Goal: Task Accomplishment & Management: Manage account settings

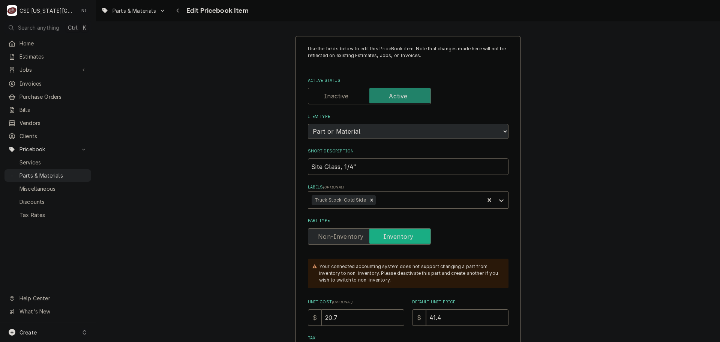
type textarea "x"
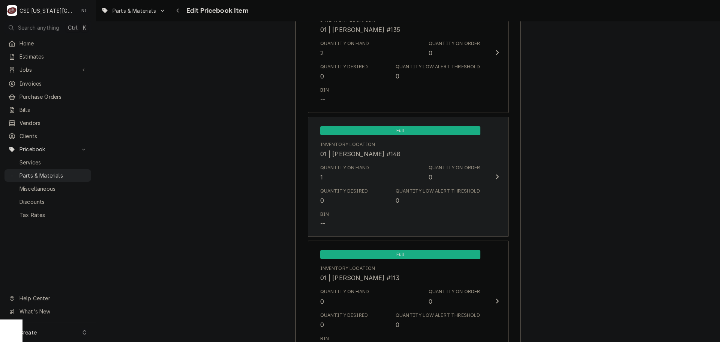
scroll to position [1593, 0]
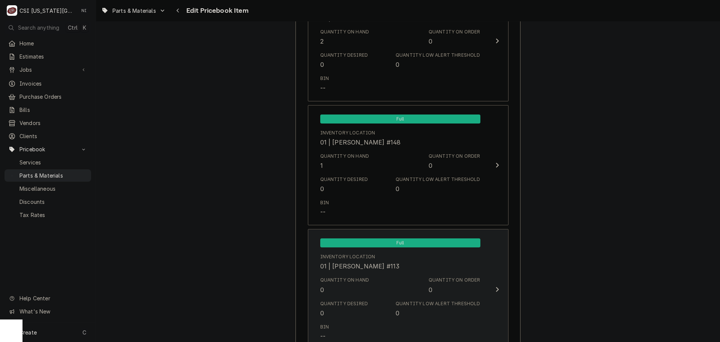
click at [395, 282] on div "Quantity on Hand 0 Quantity on Order 0" at bounding box center [400, 285] width 160 height 23
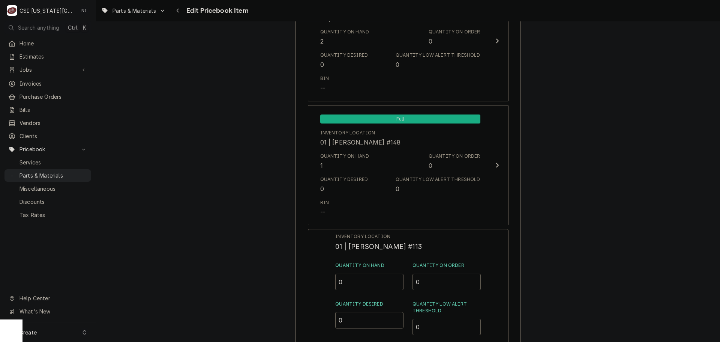
drag, startPoint x: 347, startPoint y: 278, endPoint x: 325, endPoint y: 283, distance: 22.3
click at [331, 283] on div "Inventory Location 01 | JOSHUA MARSHALL #113 Quantity on Hand 0 Quantity on Ord…" at bounding box center [408, 326] width 201 height 195
type input "1"
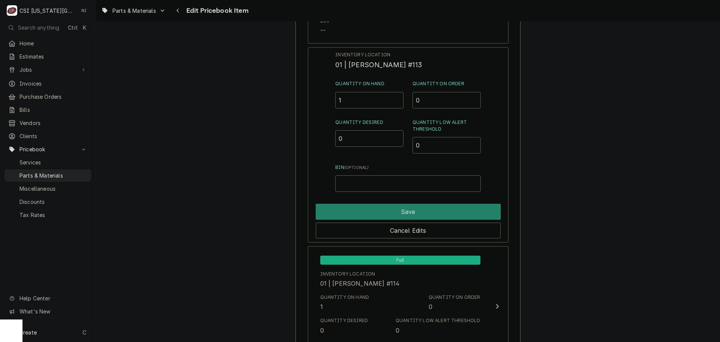
scroll to position [1781, 0]
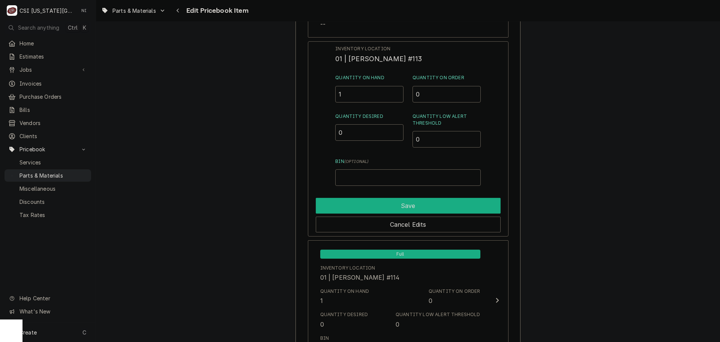
click at [414, 213] on button "Save" at bounding box center [408, 206] width 185 height 16
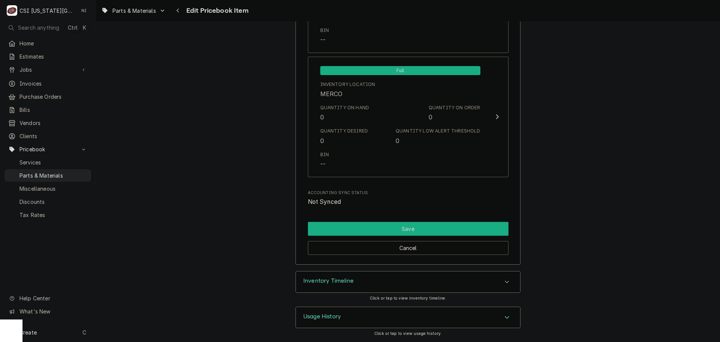
click at [448, 225] on button "Save" at bounding box center [408, 229] width 201 height 14
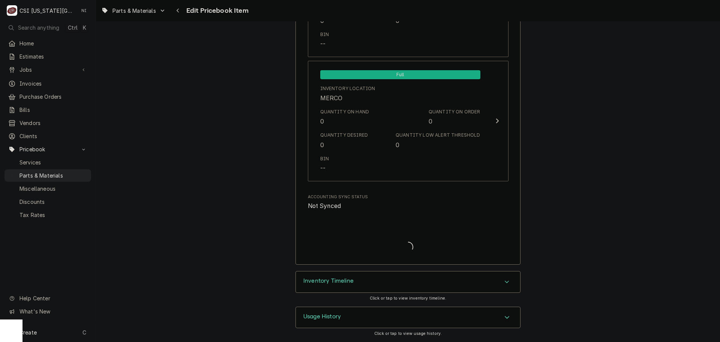
type textarea "x"
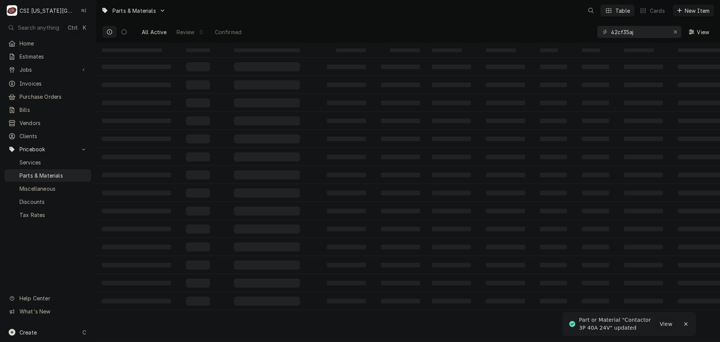
click at [538, 32] on div "All Active Review 0 Confirmed 42cf35aj View" at bounding box center [408, 31] width 612 height 21
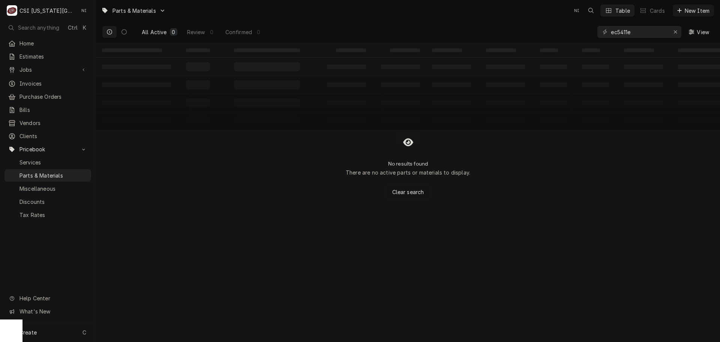
drag, startPoint x: 631, startPoint y: 32, endPoint x: 582, endPoint y: 36, distance: 49.3
click at [585, 36] on div "All Active 0 Review 0 Confirmed 0 ec5411e View" at bounding box center [408, 31] width 612 height 21
drag, startPoint x: 631, startPoint y: 32, endPoint x: 600, endPoint y: 36, distance: 30.7
click at [600, 36] on div "5411e" at bounding box center [640, 32] width 84 height 12
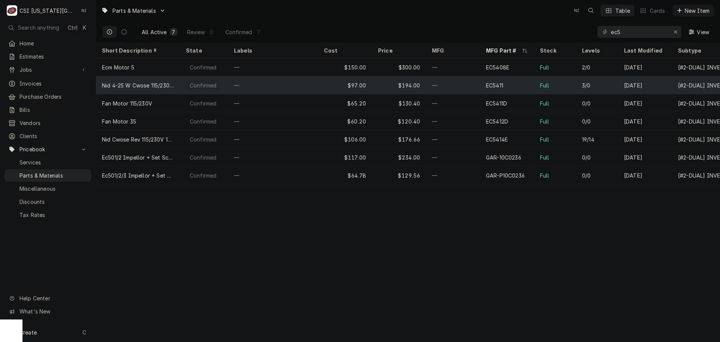
type input "ec5"
click at [480, 89] on div "—" at bounding box center [453, 85] width 54 height 18
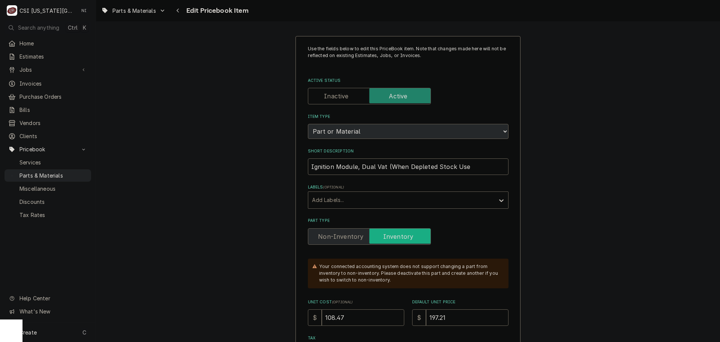
type textarea "x"
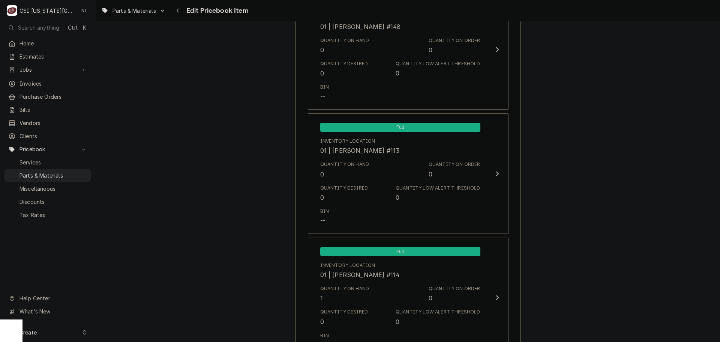
scroll to position [1581, 0]
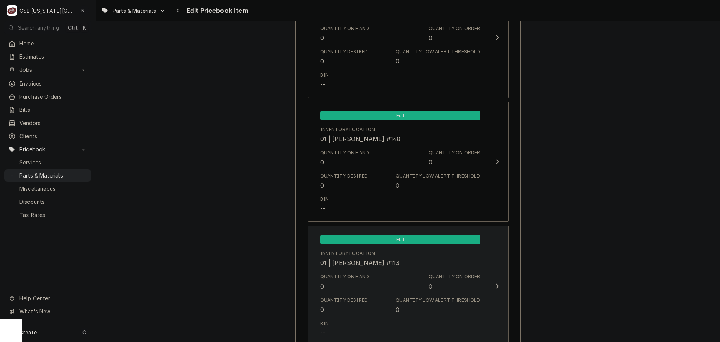
click at [367, 269] on div "Inventory Location 01 | [PERSON_NAME] #113" at bounding box center [400, 258] width 160 height 23
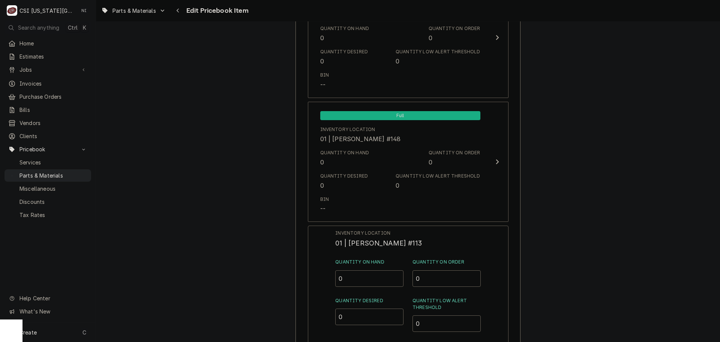
drag, startPoint x: 332, startPoint y: 277, endPoint x: 275, endPoint y: 276, distance: 57.4
click at [328, 278] on div "Inventory Location 01 | JOSHUA MARSHALL #113 Quantity on Hand 0 Quantity on Ord…" at bounding box center [408, 322] width 201 height 195
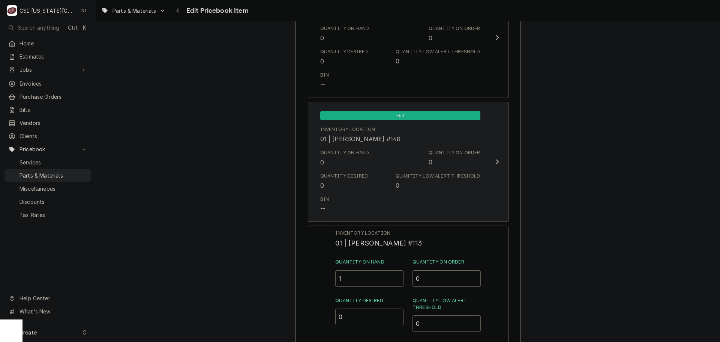
type input "1"
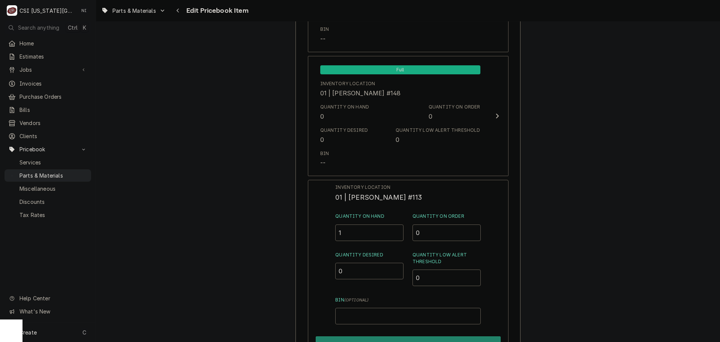
scroll to position [1694, 0]
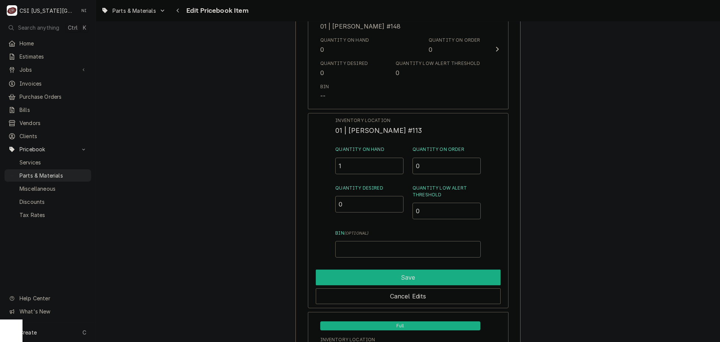
click at [437, 274] on button "Save" at bounding box center [408, 277] width 185 height 16
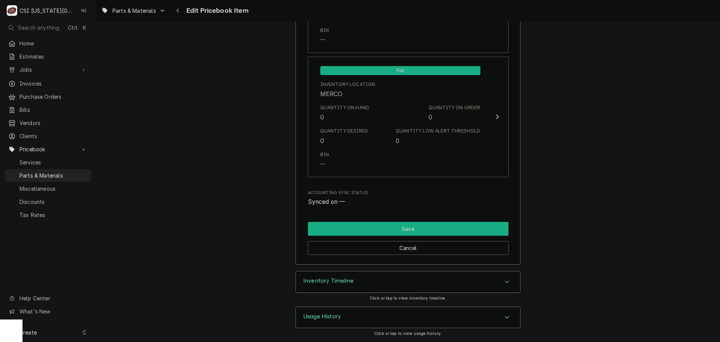
click at [445, 228] on button "Save" at bounding box center [408, 229] width 201 height 14
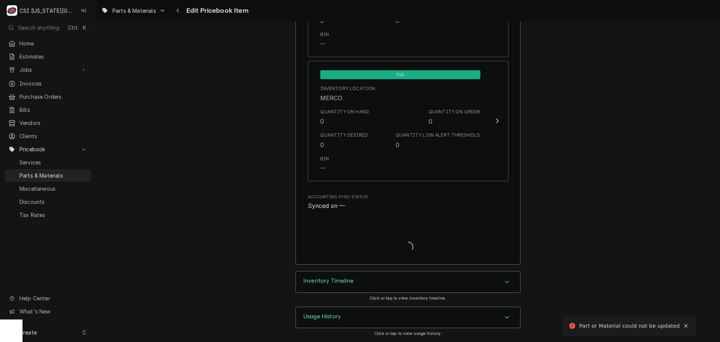
scroll to position [562, 0]
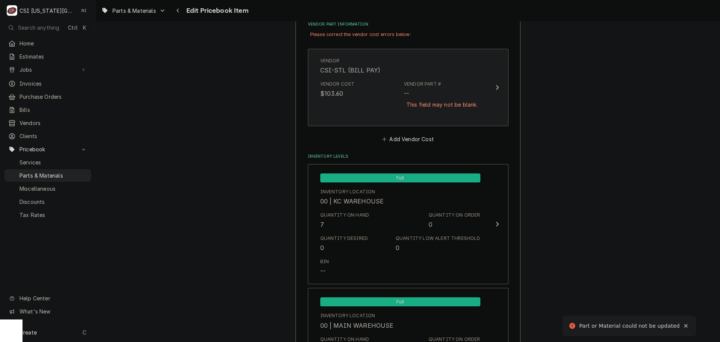
click at [415, 109] on div "This field may not be blank." at bounding box center [442, 104] width 76 height 13
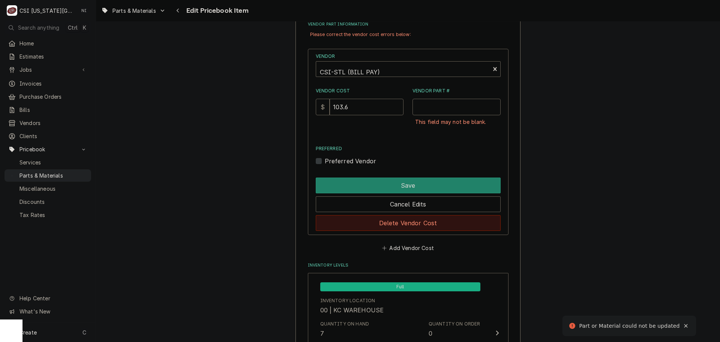
click at [418, 225] on button "Delete Vendor Cost" at bounding box center [408, 223] width 185 height 16
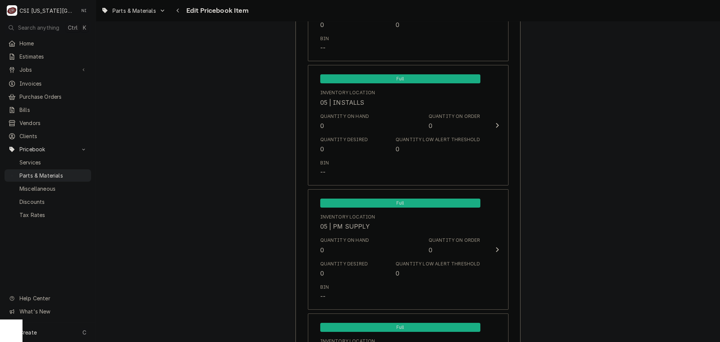
scroll to position [7290, 0]
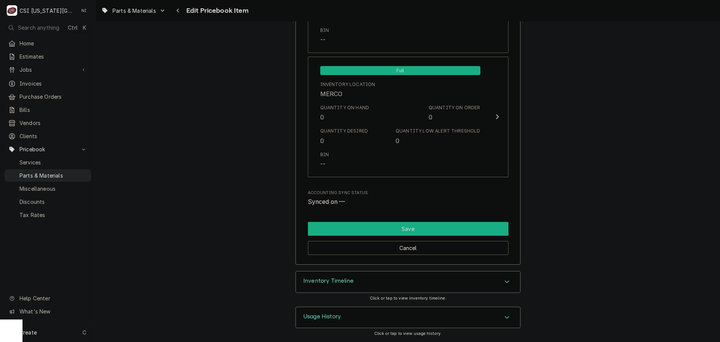
click at [377, 226] on button "Save" at bounding box center [408, 229] width 201 height 14
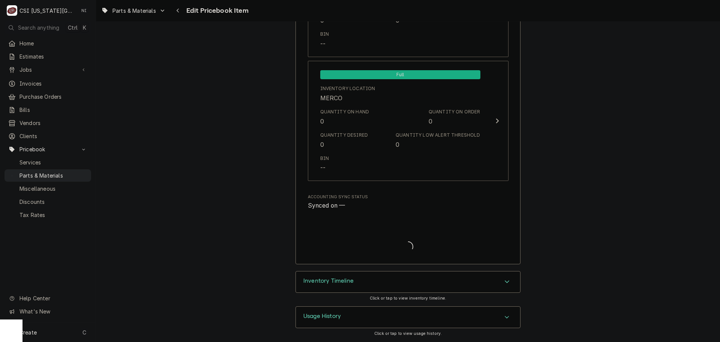
type textarea "x"
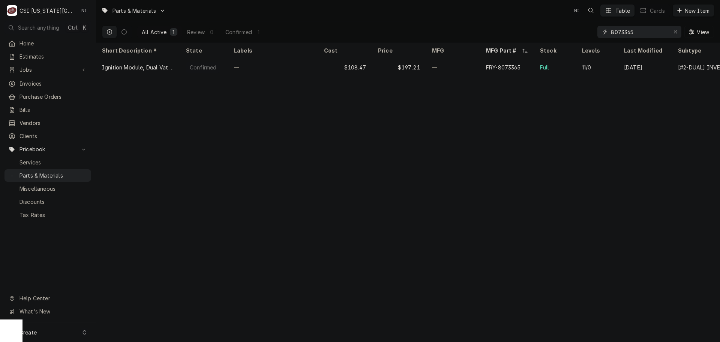
drag, startPoint x: 643, startPoint y: 34, endPoint x: 585, endPoint y: 34, distance: 58.2
click at [585, 34] on div "All Active 1 Review 0 Confirmed 1 8073365 View" at bounding box center [408, 31] width 612 height 21
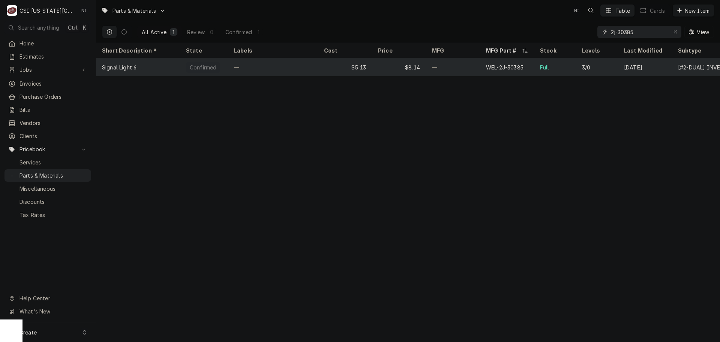
type input "2j-30385"
click at [461, 68] on div "—" at bounding box center [453, 67] width 54 height 18
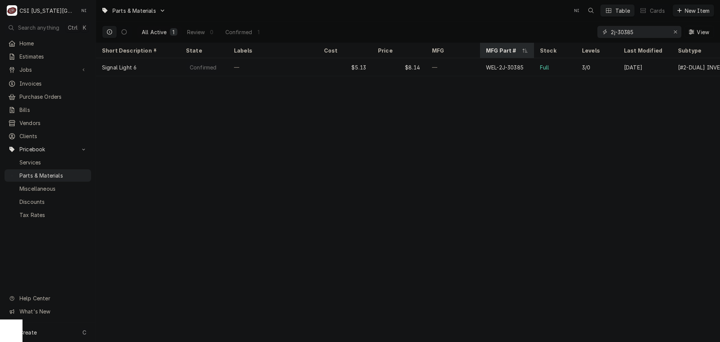
drag, startPoint x: 638, startPoint y: 33, endPoint x: 519, endPoint y: 46, distance: 119.3
click at [547, 35] on div "All Active 1 Review 0 Confirmed 1 2j-30385 View" at bounding box center [408, 31] width 612 height 21
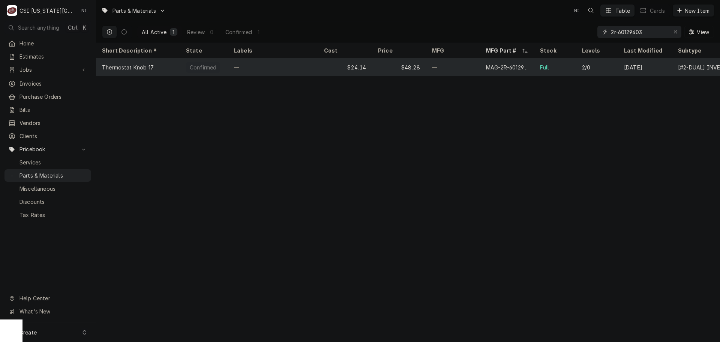
type input "2r-60129403"
click at [475, 68] on div "—" at bounding box center [453, 67] width 54 height 18
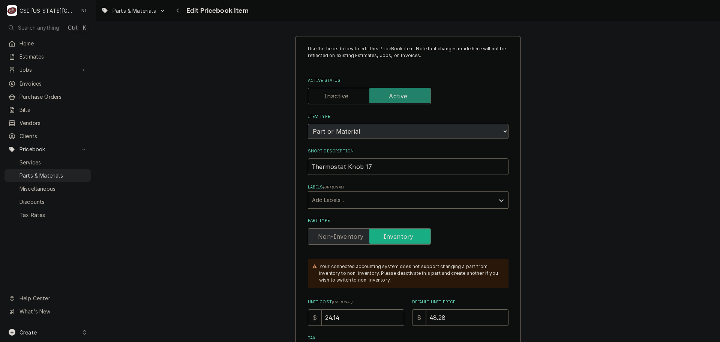
type textarea "x"
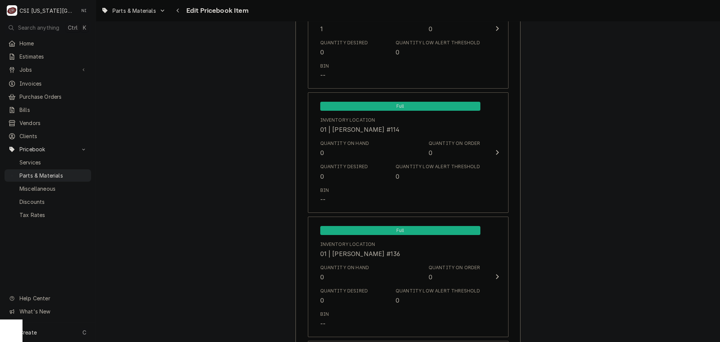
scroll to position [1726, 0]
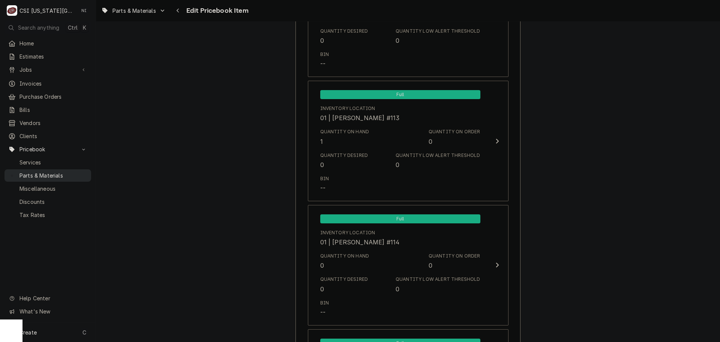
click at [42, 171] on span "Parts & Materials" at bounding box center [54, 175] width 68 height 8
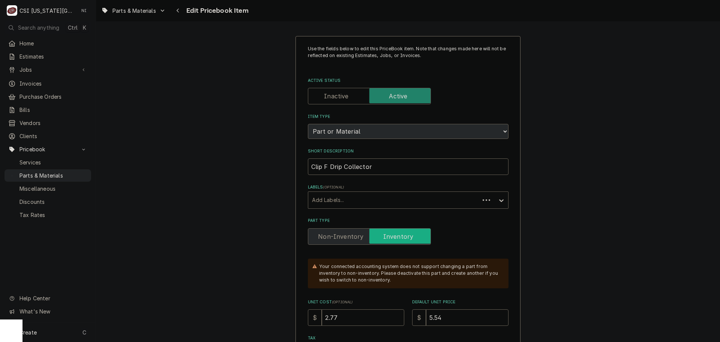
type textarea "x"
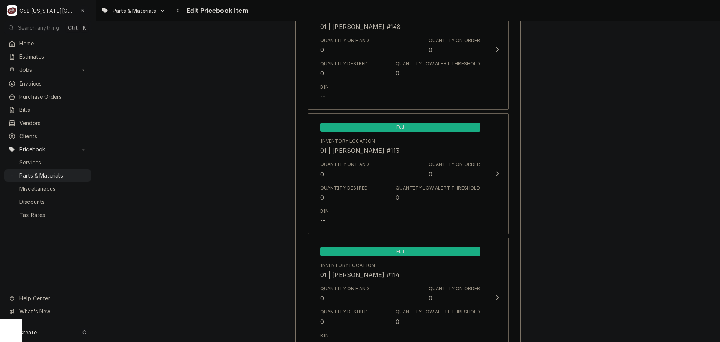
scroll to position [1712, 0]
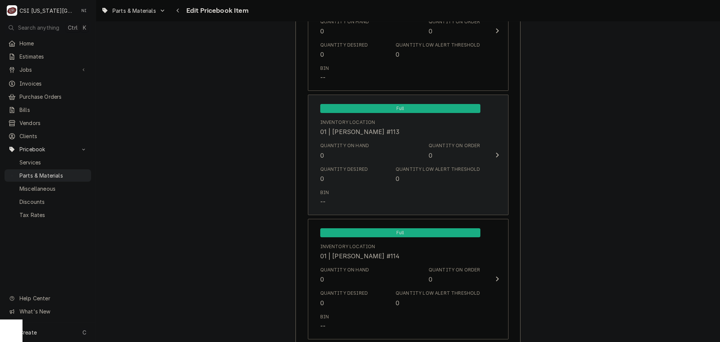
click at [422, 156] on div "Quantity on Hand 0 Quantity on Order 0" at bounding box center [400, 150] width 160 height 23
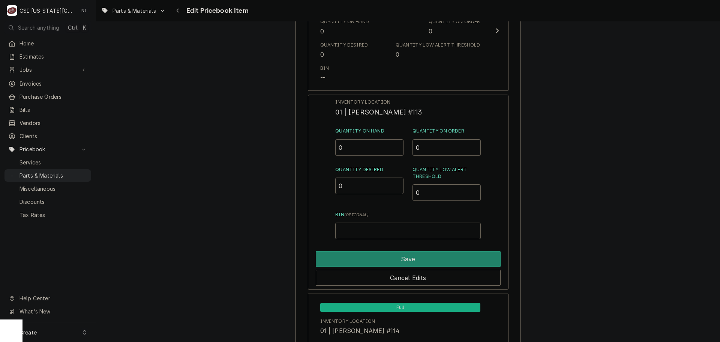
drag, startPoint x: 349, startPoint y: 152, endPoint x: 301, endPoint y: 153, distance: 48.4
click at [311, 153] on div "Inventory Location 01 | JOSHUA MARSHALL #113 Quantity on Hand 0 Quantity on Ord…" at bounding box center [408, 192] width 201 height 195
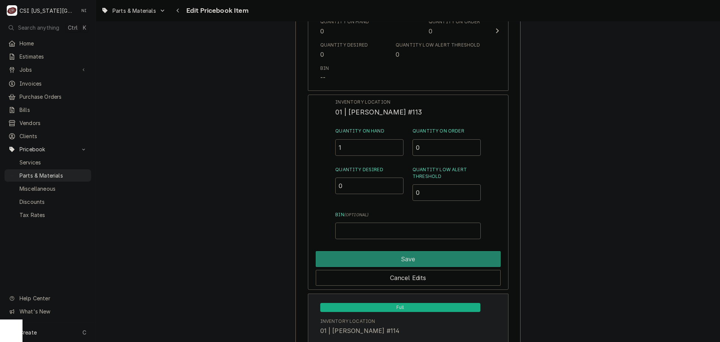
type input "1"
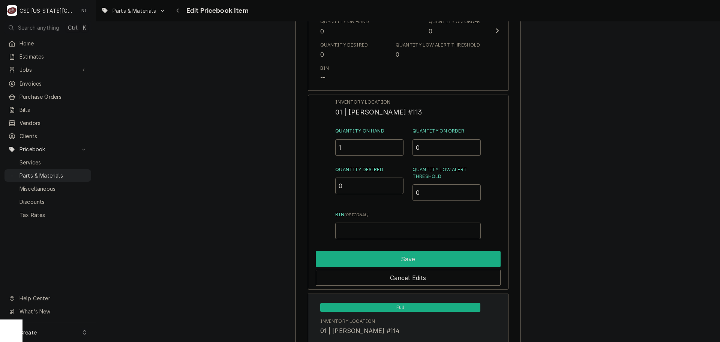
click at [354, 260] on button "Save" at bounding box center [408, 259] width 185 height 16
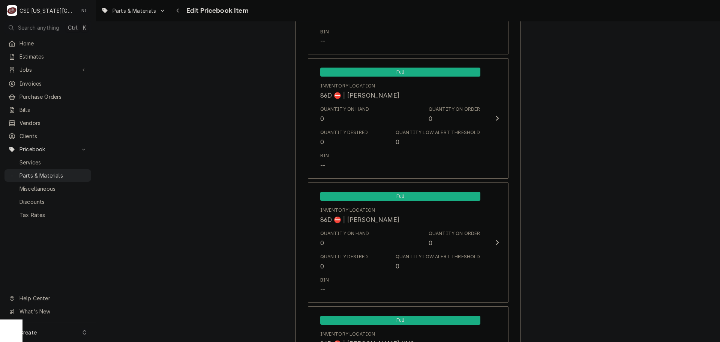
scroll to position [7334, 0]
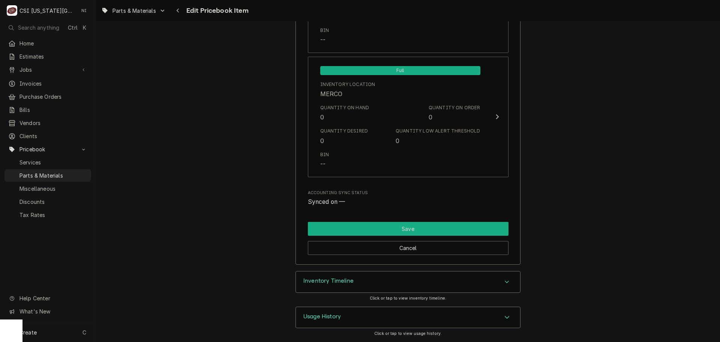
click at [398, 231] on button "Save" at bounding box center [408, 229] width 201 height 14
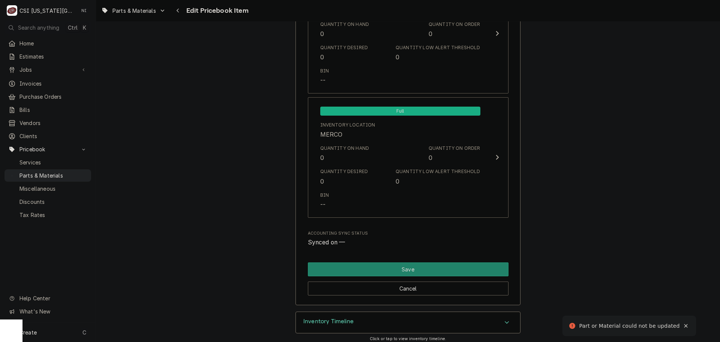
scroll to position [562, 0]
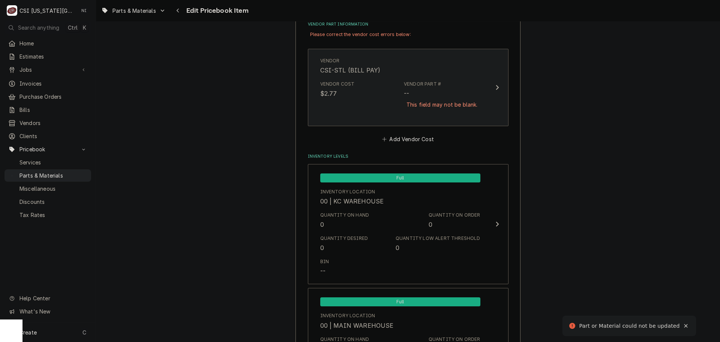
click at [356, 111] on div "Vendor Cost $2.77 Vendor Part # -- This field may not be blank." at bounding box center [400, 99] width 160 height 43
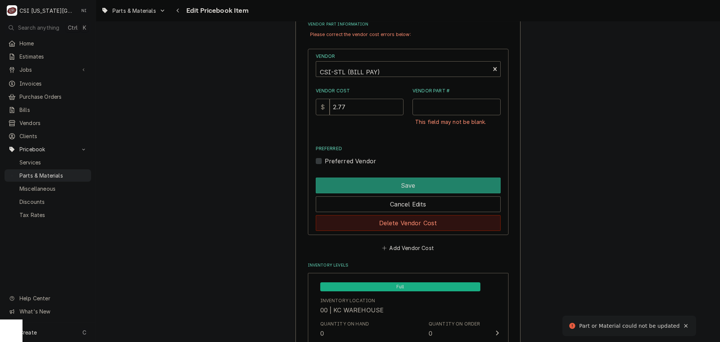
click at [404, 223] on button "Delete Vendor Cost" at bounding box center [408, 223] width 185 height 16
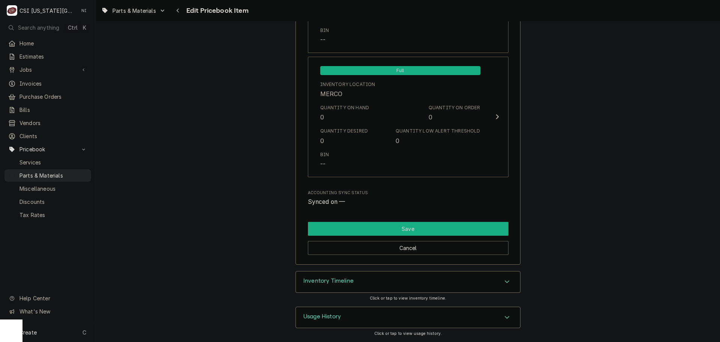
click at [442, 228] on button "Save" at bounding box center [408, 229] width 201 height 14
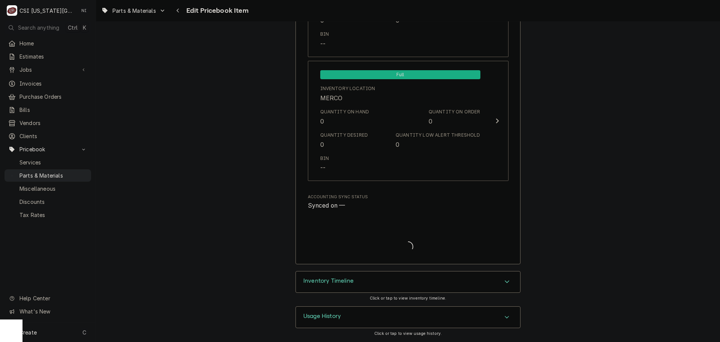
type textarea "x"
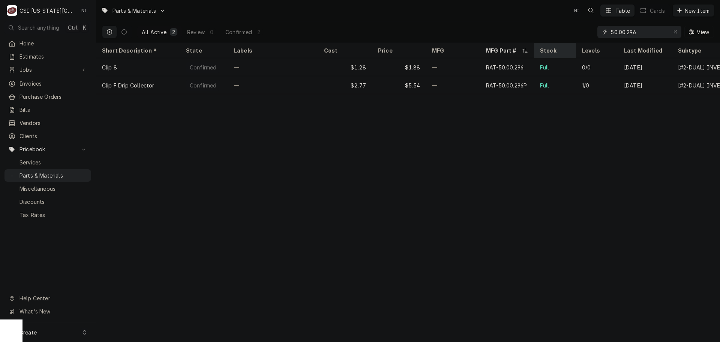
drag, startPoint x: 630, startPoint y: 35, endPoint x: 545, endPoint y: 43, distance: 85.2
click at [549, 43] on div "Parts & Materials NI Table Cards New Item All Active 2 Review 0 Confirmed 2 50.…" at bounding box center [408, 171] width 624 height 342
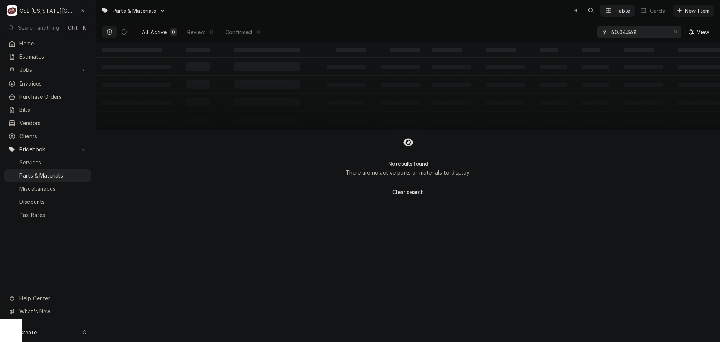
drag, startPoint x: 624, startPoint y: 32, endPoint x: 567, endPoint y: 33, distance: 57.4
click at [570, 33] on div "All Active 0 Review 0 Confirmed 0 40.04.368 View" at bounding box center [408, 31] width 612 height 21
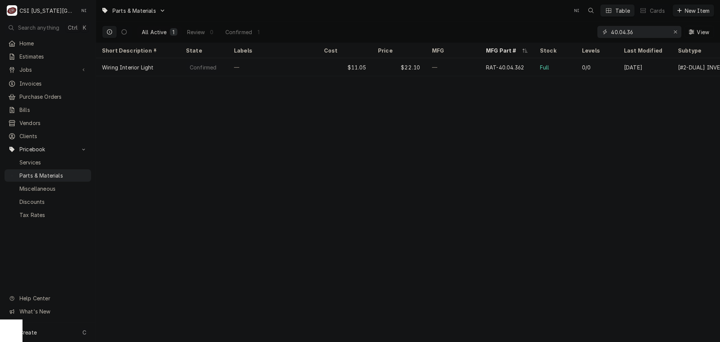
drag, startPoint x: 634, startPoint y: 32, endPoint x: 570, endPoint y: 33, distance: 63.8
click at [570, 33] on div "All Active 1 Review 0 Confirmed 1 40.04.36 View" at bounding box center [408, 31] width 612 height 21
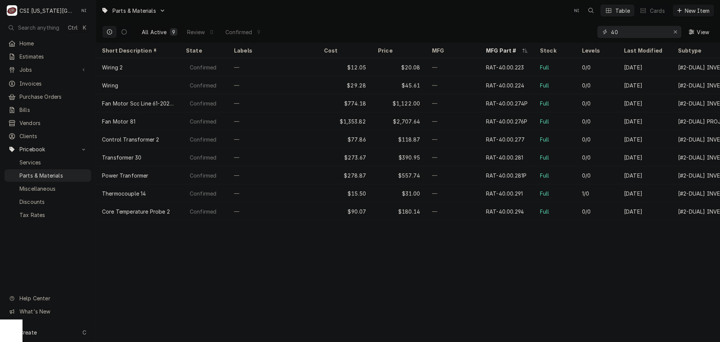
type input "4"
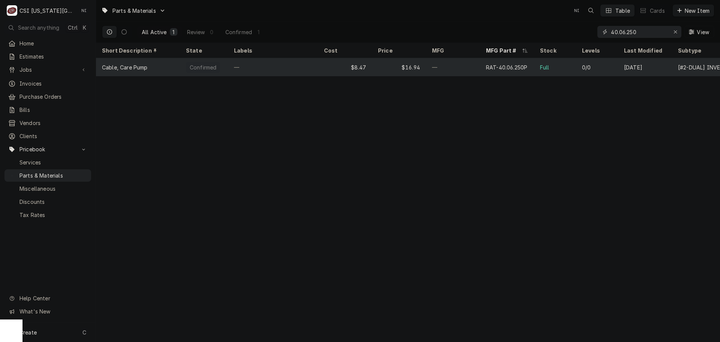
type input "40.06.250"
click at [445, 61] on div "—" at bounding box center [453, 67] width 54 height 18
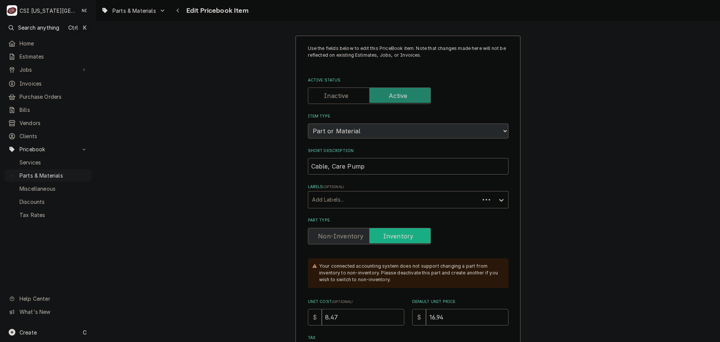
type textarea "x"
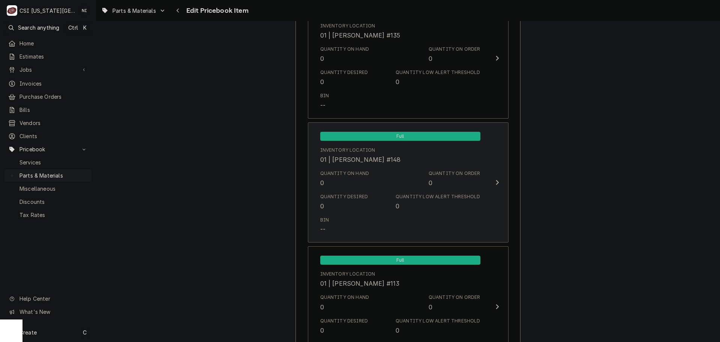
scroll to position [1572, 0]
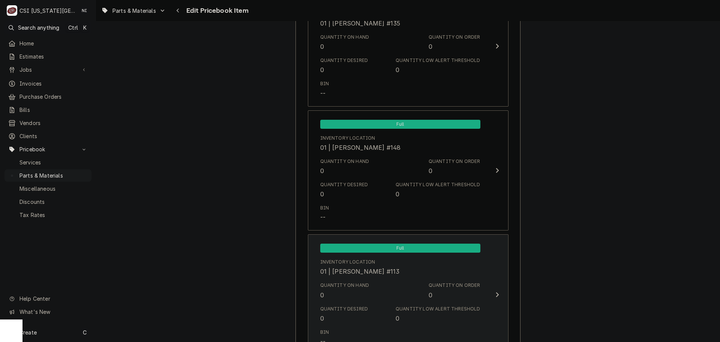
click at [400, 269] on div "01 | JOSHUA MARSHALL #113" at bounding box center [360, 271] width 80 height 9
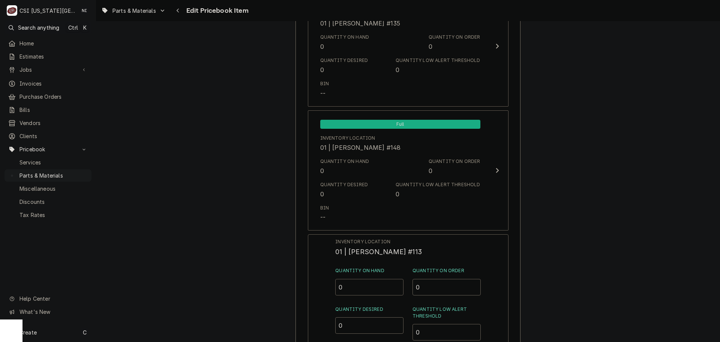
drag, startPoint x: 332, startPoint y: 290, endPoint x: 289, endPoint y: 296, distance: 43.5
click at [316, 293] on div "Inventory Location 01 | JOSHUA MARSHALL #113 Quantity on Hand 0 Quantity on Ord…" at bounding box center [408, 331] width 201 height 195
type input "1"
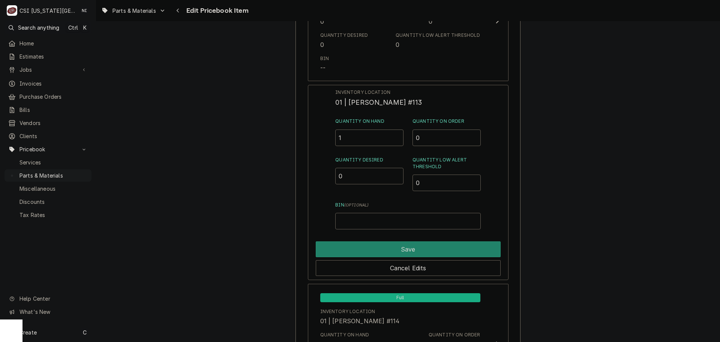
scroll to position [1722, 0]
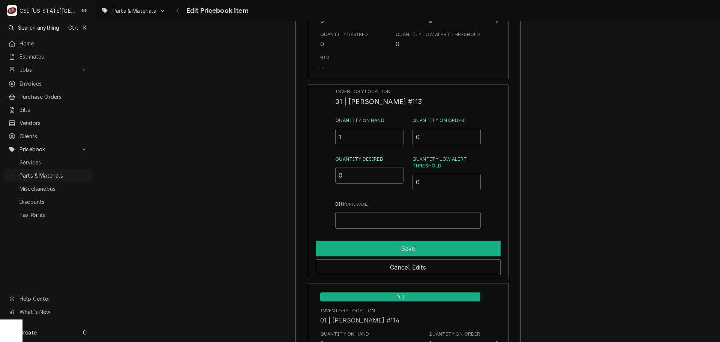
click at [416, 243] on button "Save" at bounding box center [408, 249] width 185 height 16
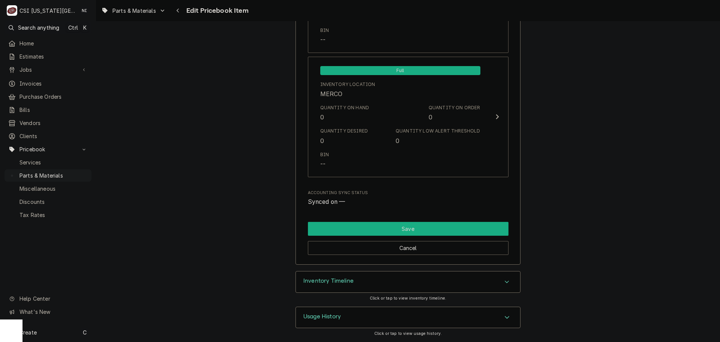
click at [442, 224] on button "Save" at bounding box center [408, 229] width 201 height 14
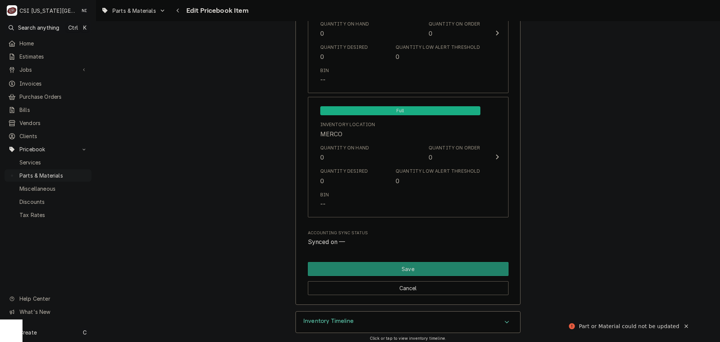
scroll to position [562, 0]
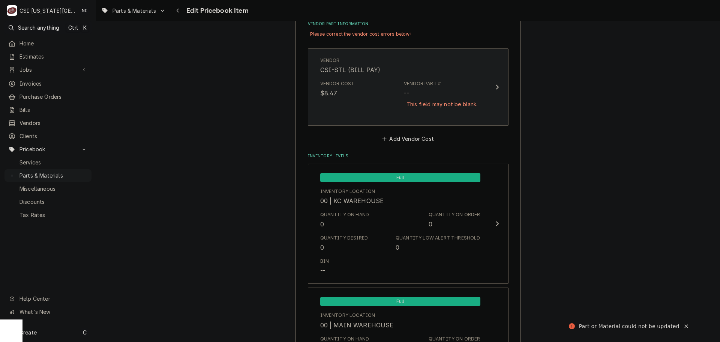
click at [471, 119] on div "Vendor Cost $8.47 Vendor Part # -- This field may not be blank." at bounding box center [400, 98] width 160 height 43
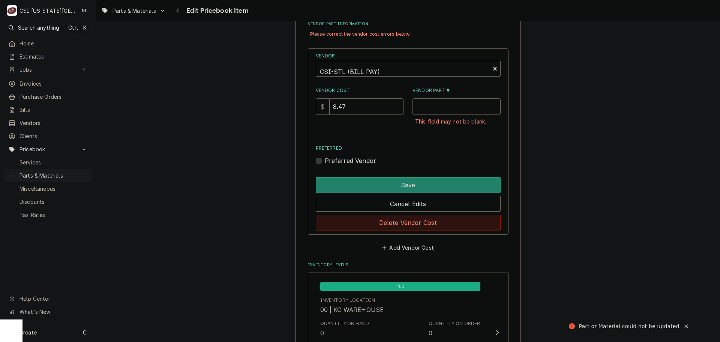
click at [436, 219] on button "Delete Vendor Cost" at bounding box center [408, 223] width 185 height 16
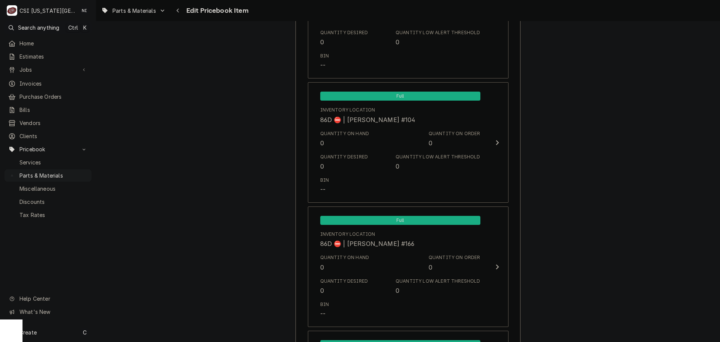
scroll to position [7290, 0]
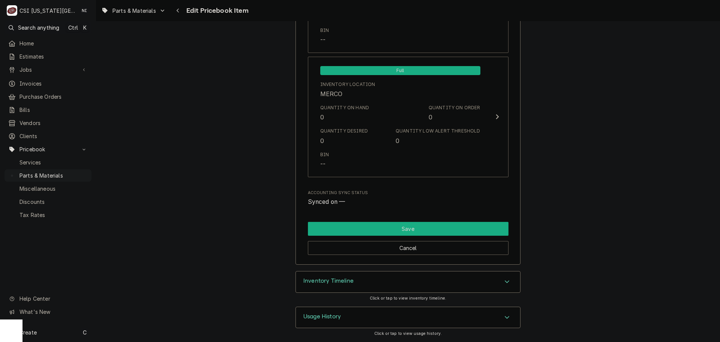
click at [461, 223] on button "Save" at bounding box center [408, 229] width 201 height 14
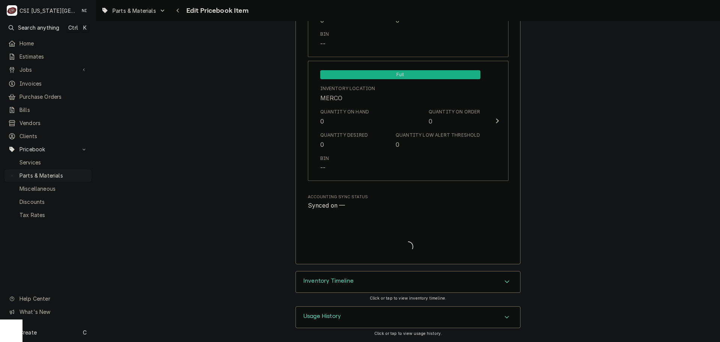
scroll to position [7269, 0]
type textarea "x"
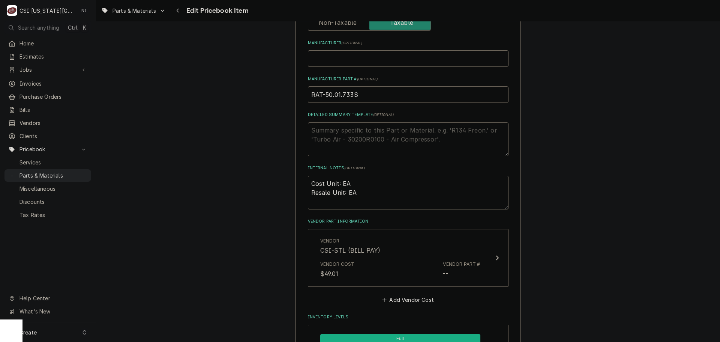
scroll to position [450, 0]
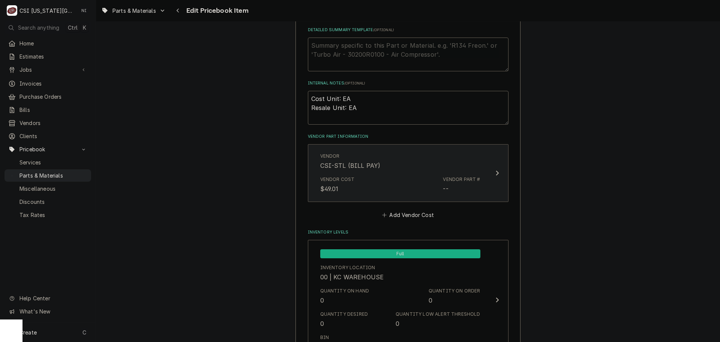
click at [444, 171] on div "Vendor CSI-STL (BILL PAY)" at bounding box center [400, 161] width 160 height 23
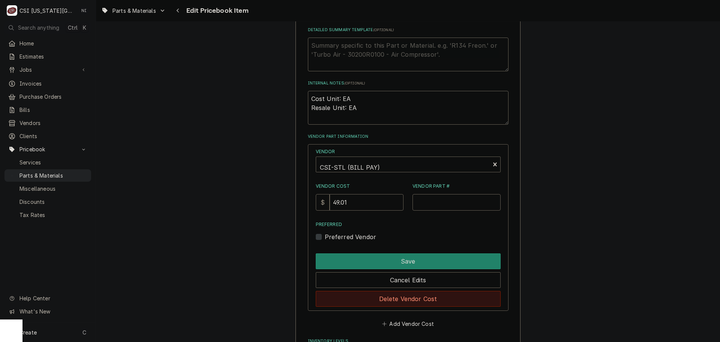
drag, startPoint x: 421, startPoint y: 299, endPoint x: 438, endPoint y: 293, distance: 18.8
click at [421, 299] on button "Delete Vendor Cost" at bounding box center [408, 299] width 185 height 16
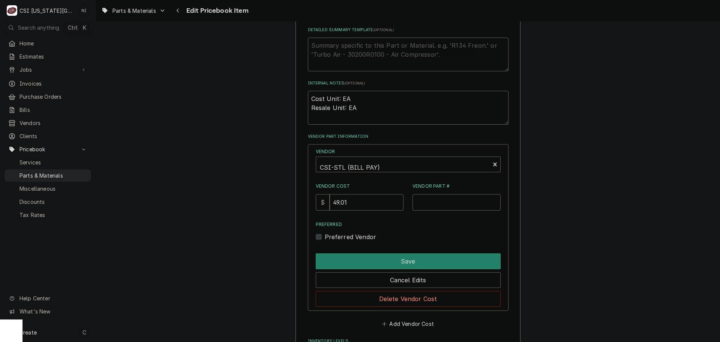
type textarea "x"
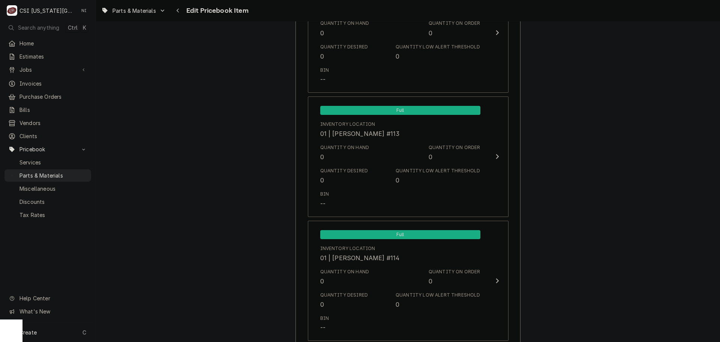
scroll to position [1630, 0]
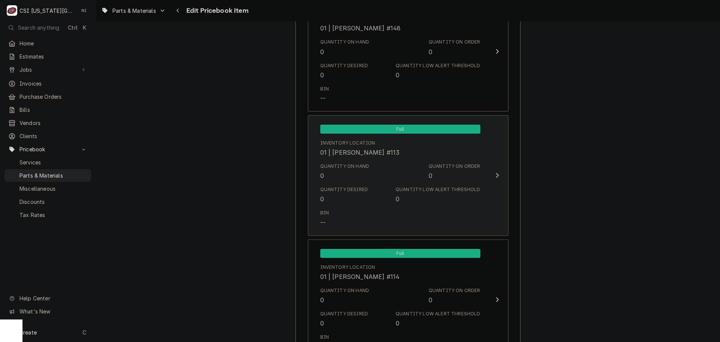
click at [434, 187] on div "Quantity Low Alert Threshold" at bounding box center [438, 189] width 84 height 7
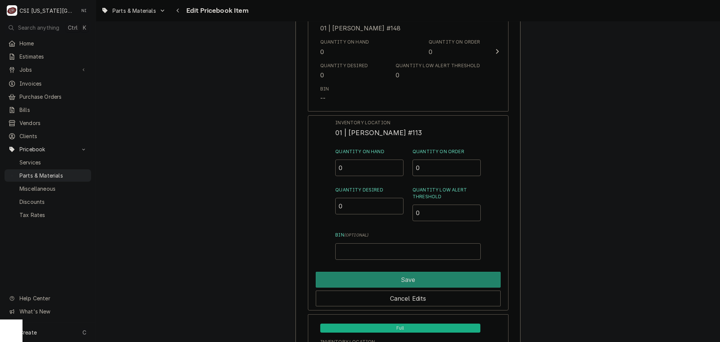
drag, startPoint x: 352, startPoint y: 173, endPoint x: 327, endPoint y: 171, distance: 24.8
click at [334, 171] on div "Inventory Location 01 | JOSHUA MARSHALL #113 Quantity on Hand 0 Quantity on Ord…" at bounding box center [408, 212] width 201 height 195
type input "1"
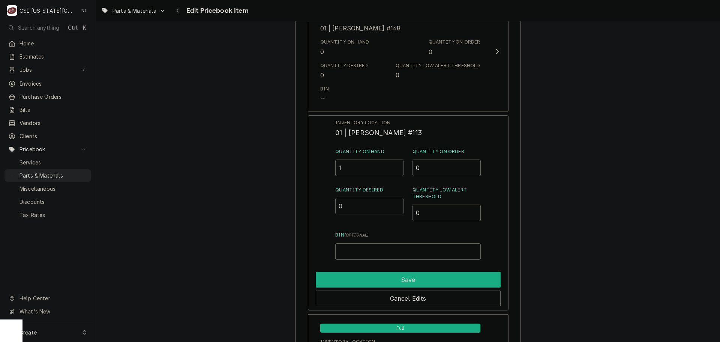
click at [469, 277] on button "Save" at bounding box center [408, 280] width 185 height 16
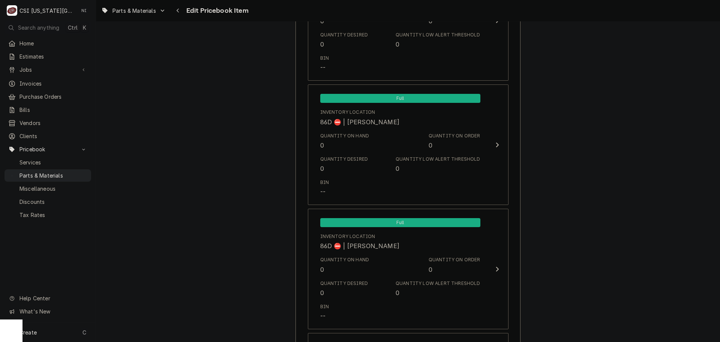
scroll to position [7273, 0]
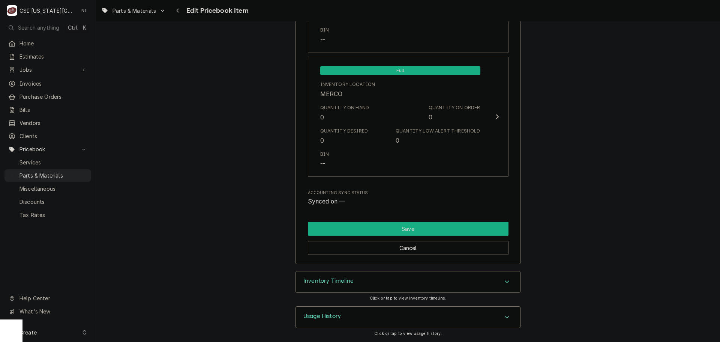
click at [415, 231] on button "Save" at bounding box center [408, 229] width 201 height 14
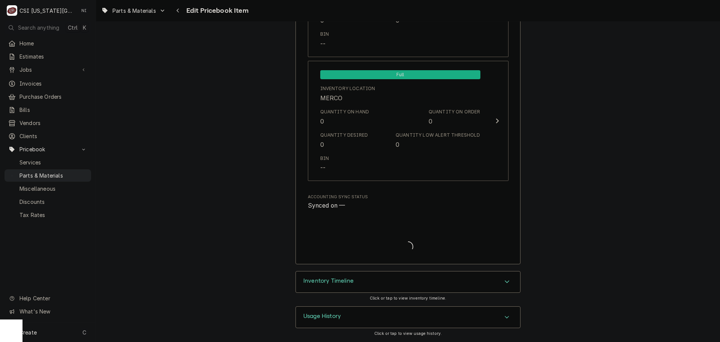
type textarea "x"
